Goal: Task Accomplishment & Management: Manage account settings

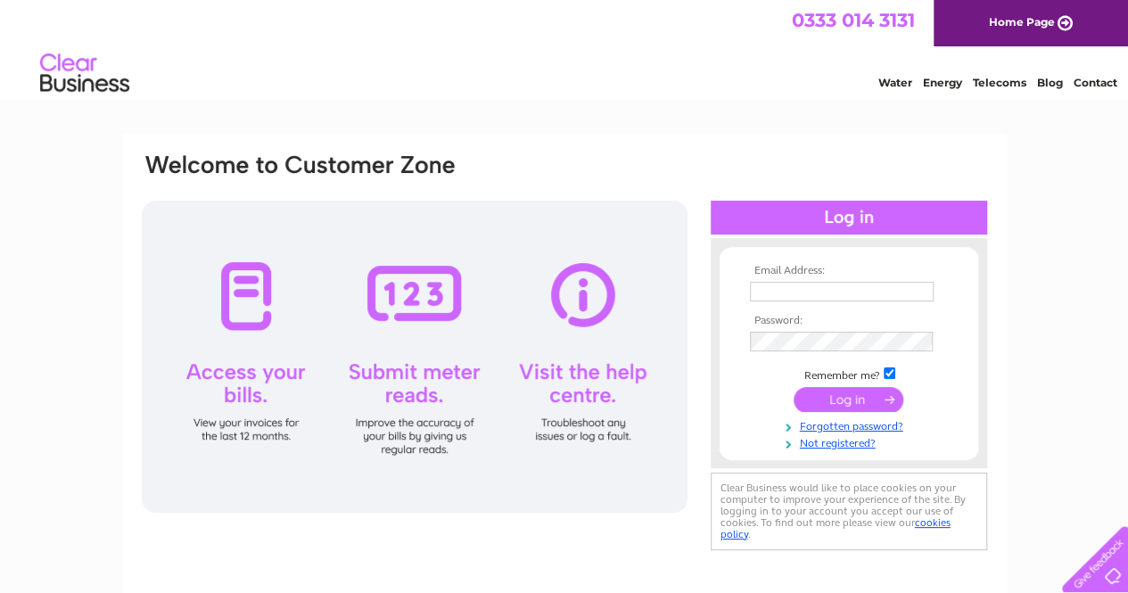
type input "[PERSON_NAME][EMAIL_ADDRESS][DOMAIN_NAME]"
click at [841, 411] on input "submit" at bounding box center [849, 399] width 110 height 25
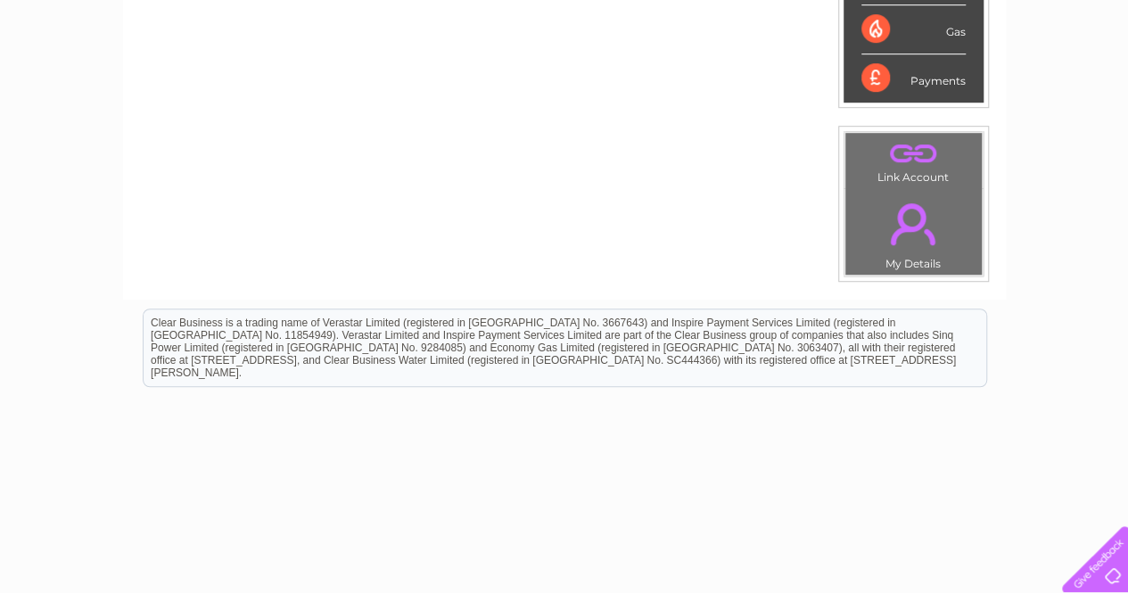
scroll to position [89, 0]
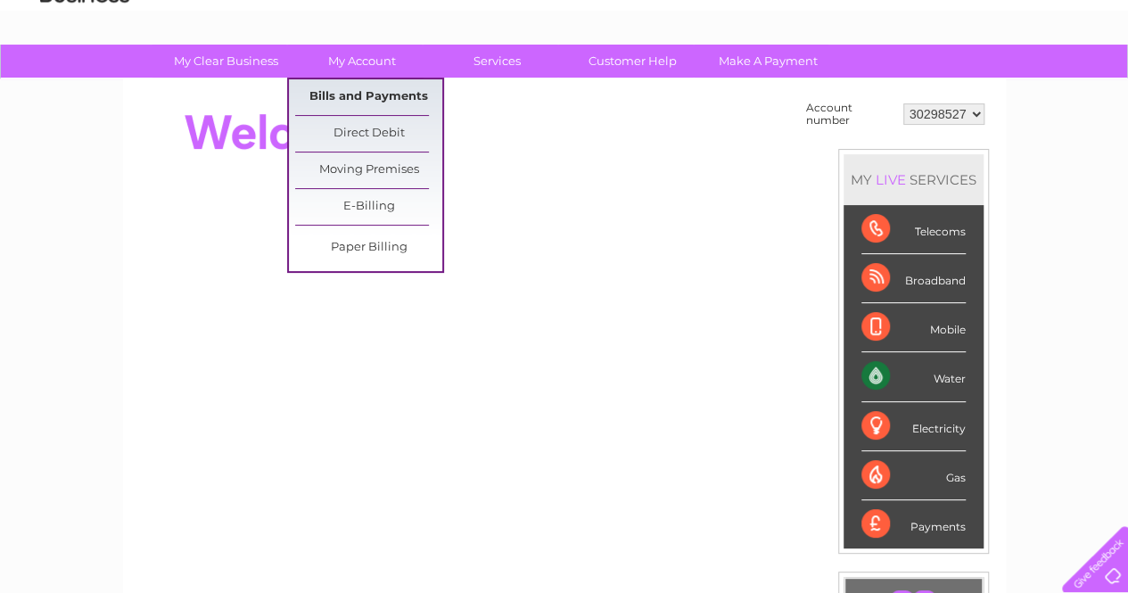
click at [349, 94] on link "Bills and Payments" at bounding box center [368, 97] width 147 height 36
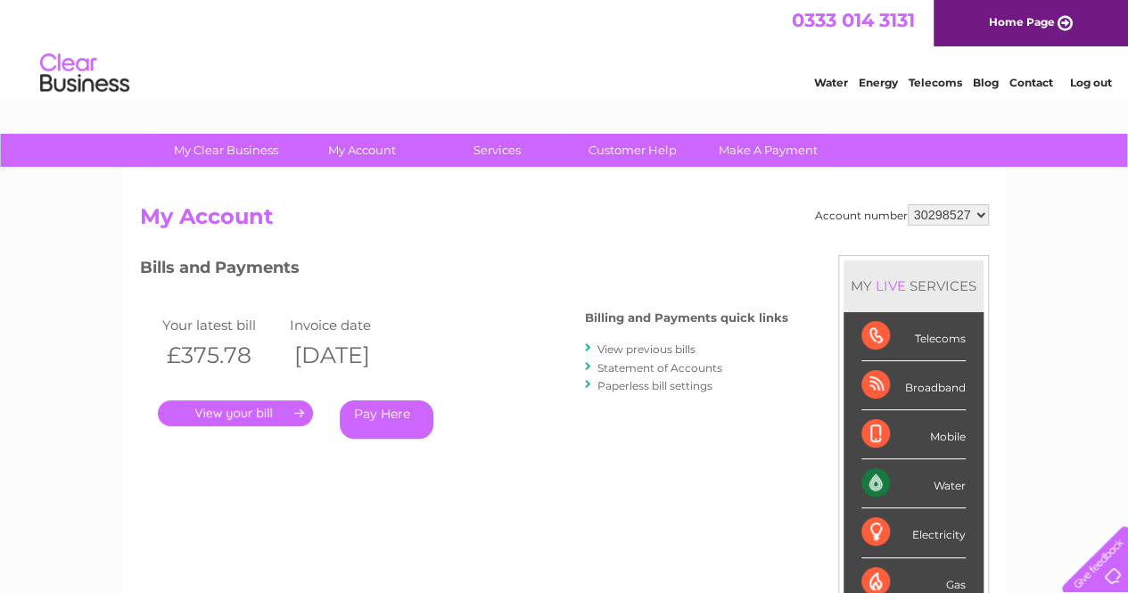
click at [266, 412] on link "." at bounding box center [235, 413] width 155 height 26
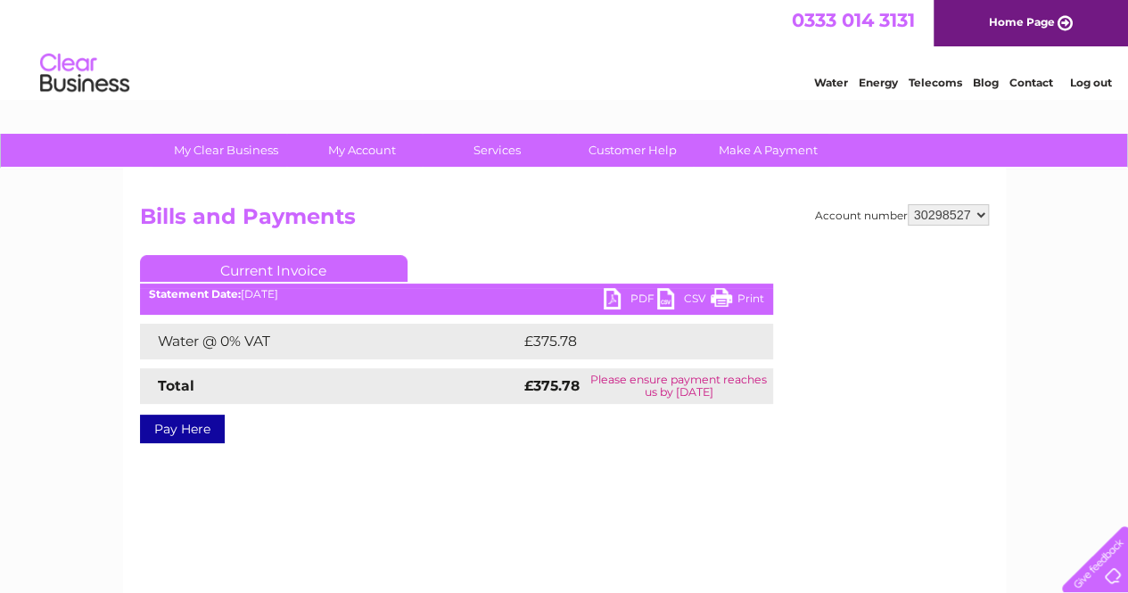
click at [612, 297] on link "PDF" at bounding box center [631, 301] width 54 height 26
